Goal: Navigation & Orientation: Find specific page/section

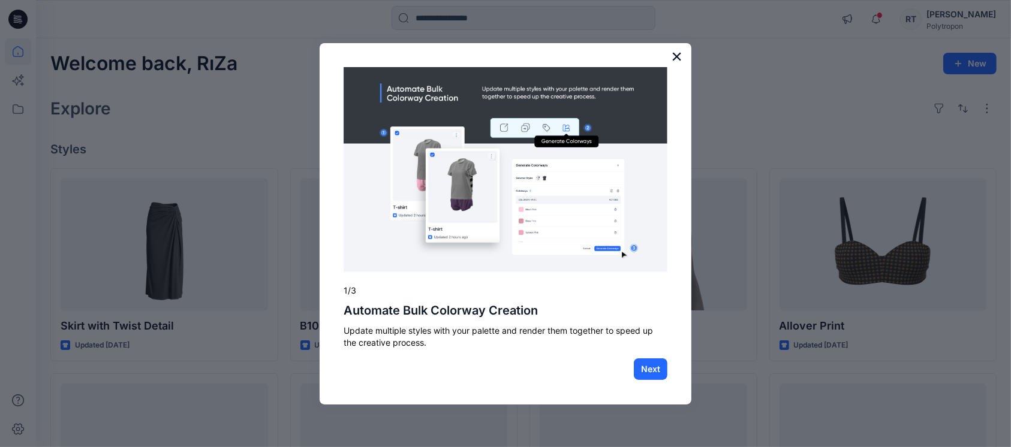
click at [675, 60] on button "×" at bounding box center [676, 56] width 11 height 19
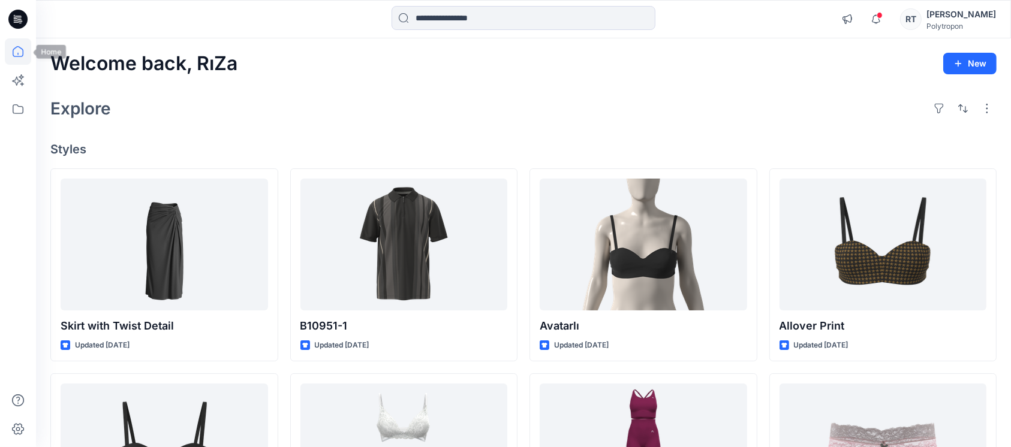
click at [19, 49] on icon at bounding box center [18, 51] width 26 height 26
click at [16, 112] on icon at bounding box center [18, 109] width 26 height 26
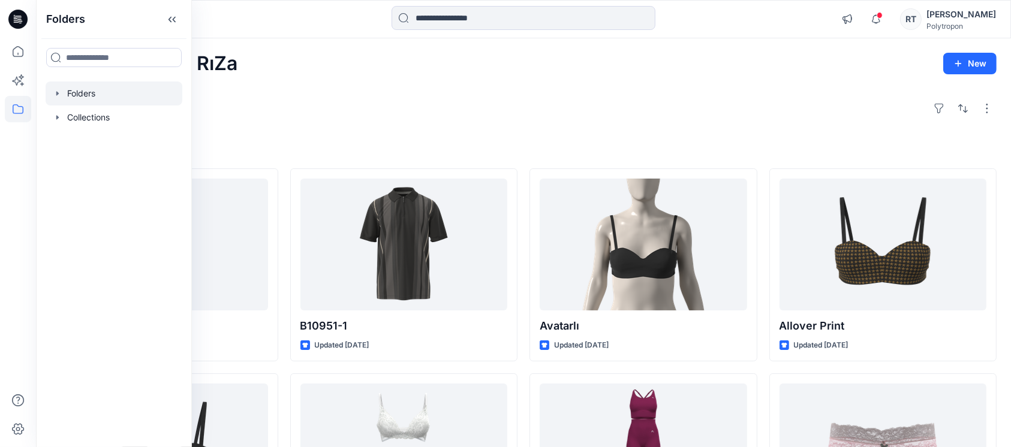
click at [91, 95] on div at bounding box center [114, 94] width 137 height 24
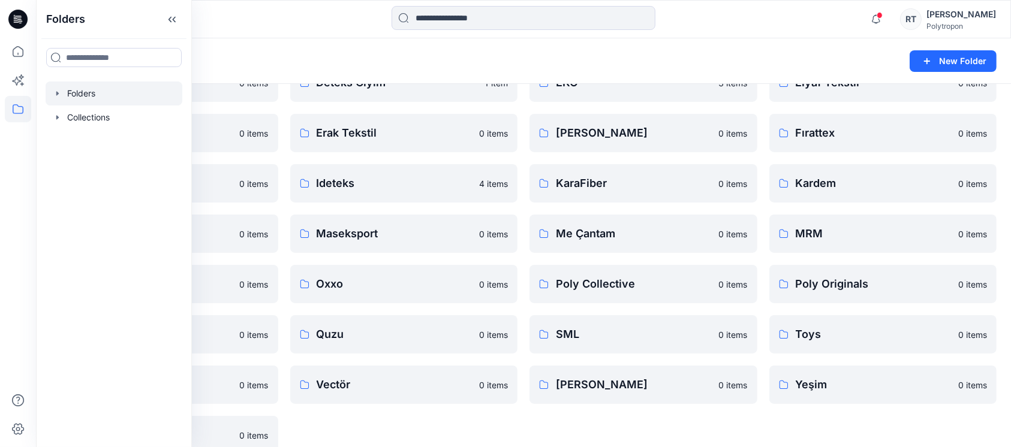
scroll to position [140, 0]
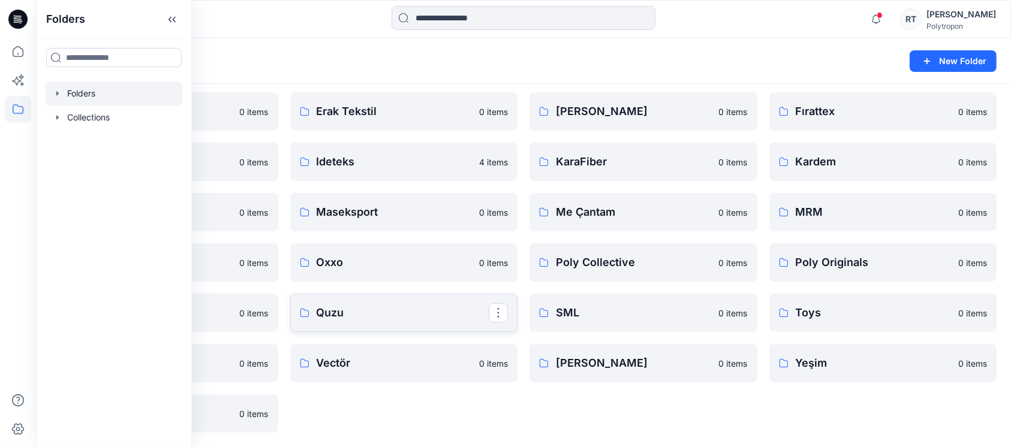
click at [347, 306] on p "Quzu" at bounding box center [403, 313] width 173 height 17
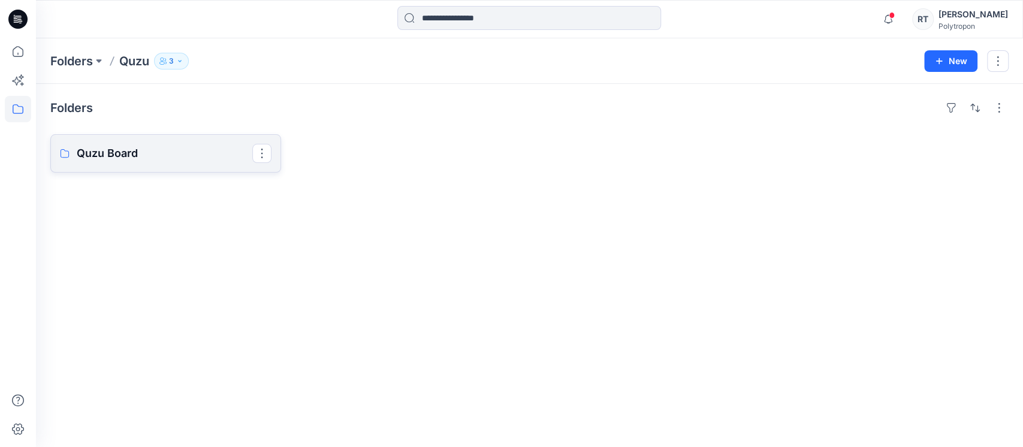
click at [110, 157] on p "Quzu Board" at bounding box center [165, 153] width 176 height 17
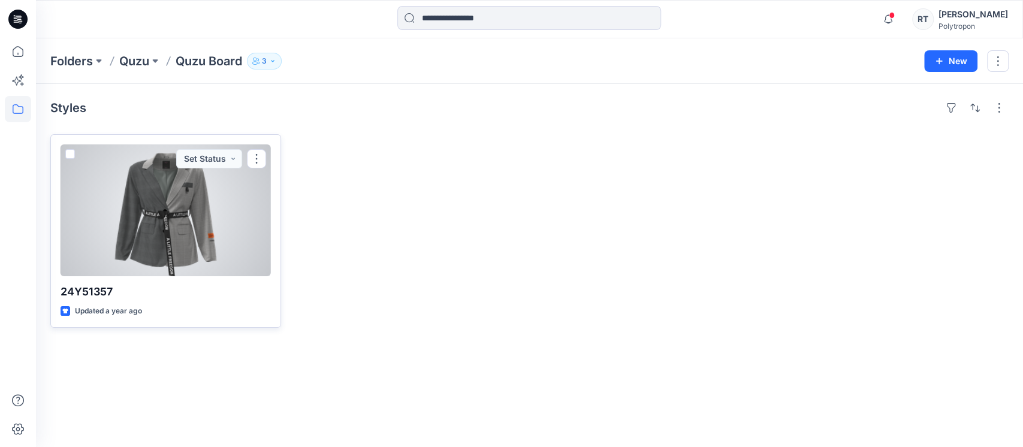
click at [152, 203] on div at bounding box center [166, 210] width 210 height 132
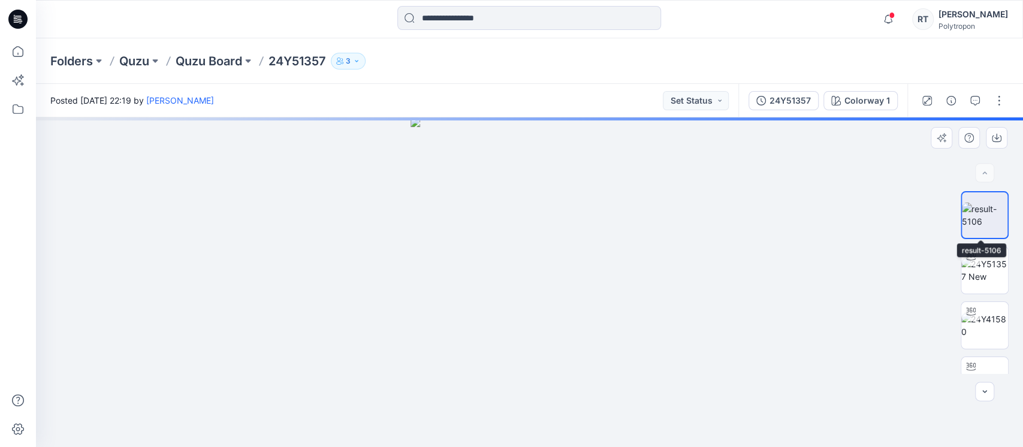
click at [990, 210] on img at bounding box center [985, 215] width 46 height 25
